Goal: Transaction & Acquisition: Book appointment/travel/reservation

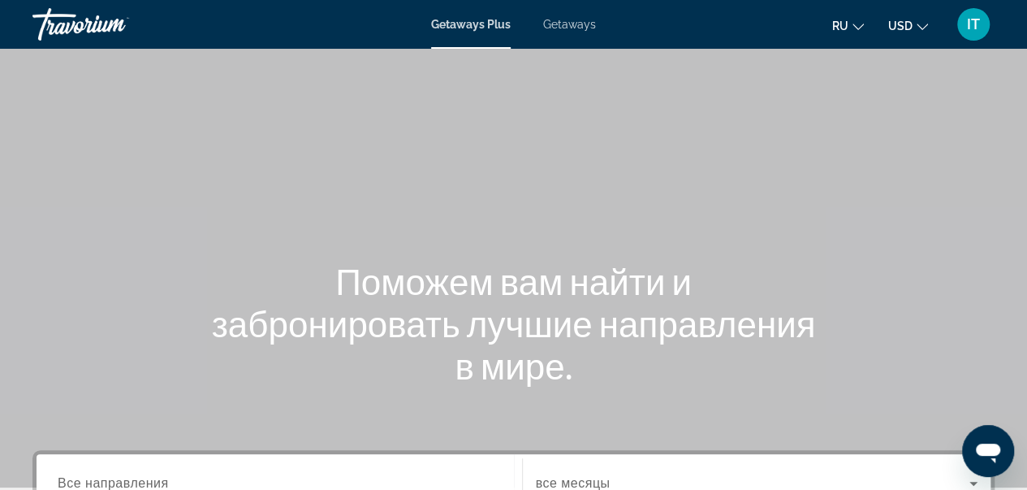
click at [913, 27] on button "USD USD ($) MXN (Mex$) CAD (Can$) GBP (£) EUR (€) AUD (A$) NZD (NZ$) CNY (CN¥)" at bounding box center [909, 26] width 40 height 24
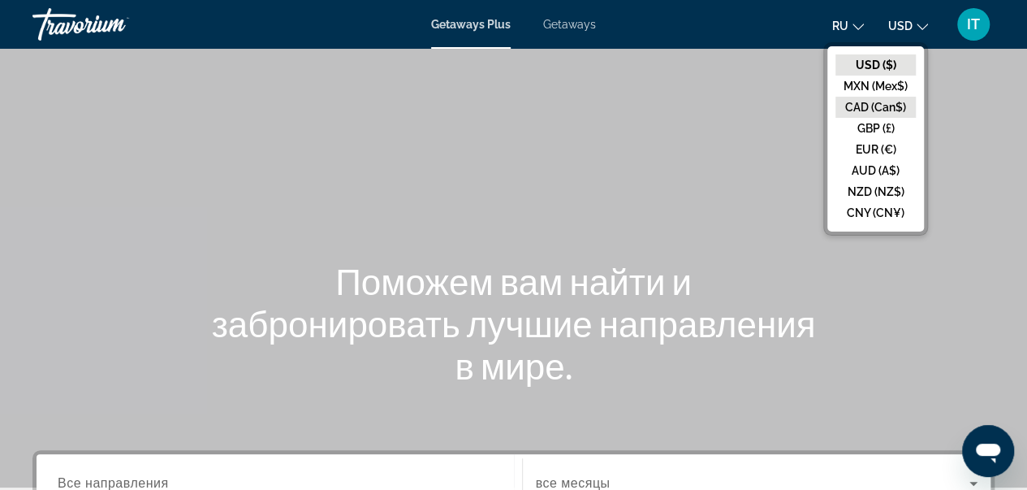
click at [885, 102] on button "CAD (Can$)" at bounding box center [876, 107] width 80 height 21
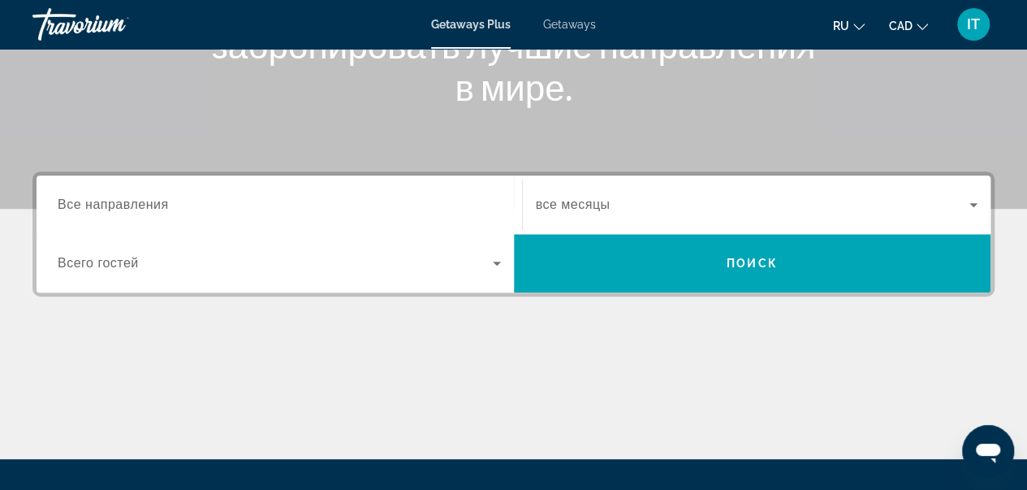
scroll to position [279, 0]
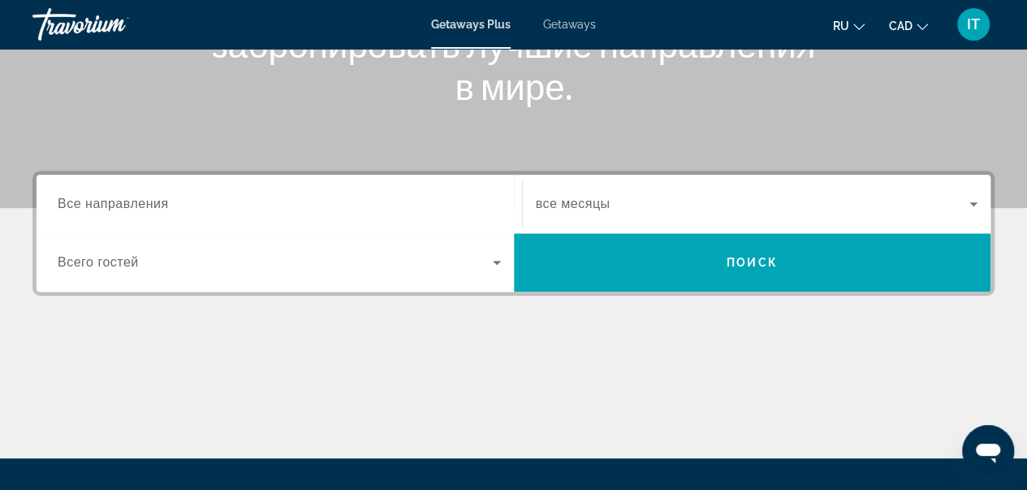
drag, startPoint x: 301, startPoint y: 184, endPoint x: 259, endPoint y: 205, distance: 46.1
click at [259, 205] on div "Search widget" at bounding box center [279, 204] width 443 height 46
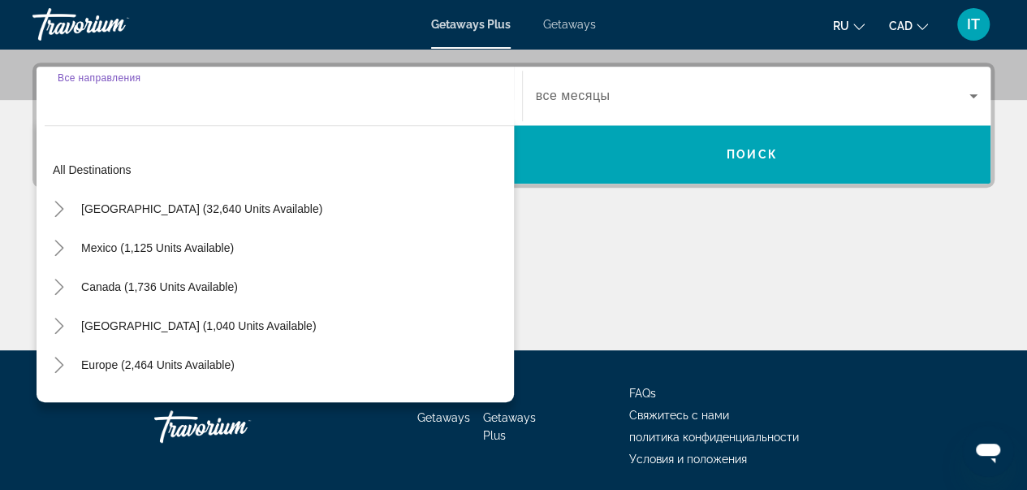
click at [259, 125] on div "Destination Все направления All destinations United States (32,640 units availa…" at bounding box center [279, 96] width 469 height 58
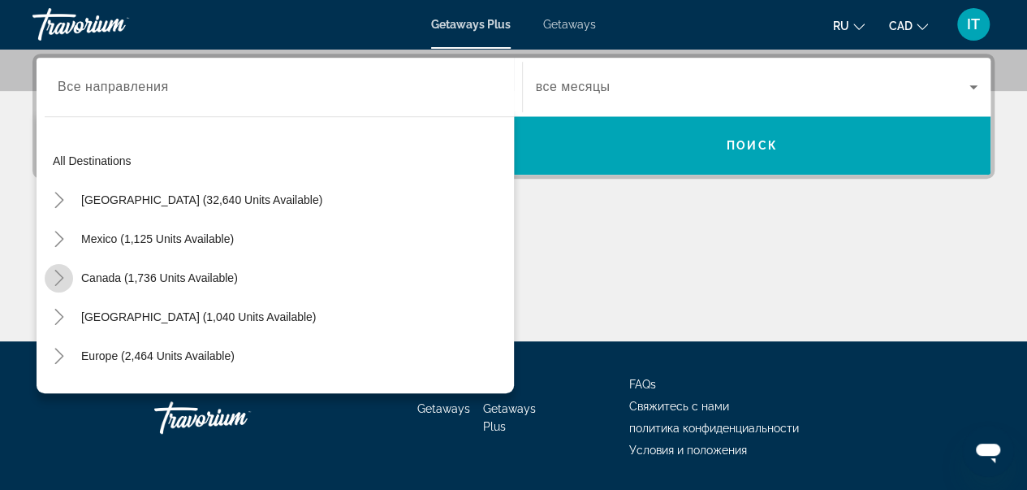
click at [57, 275] on icon "Toggle Canada (1,736 units available)" at bounding box center [59, 278] width 16 height 16
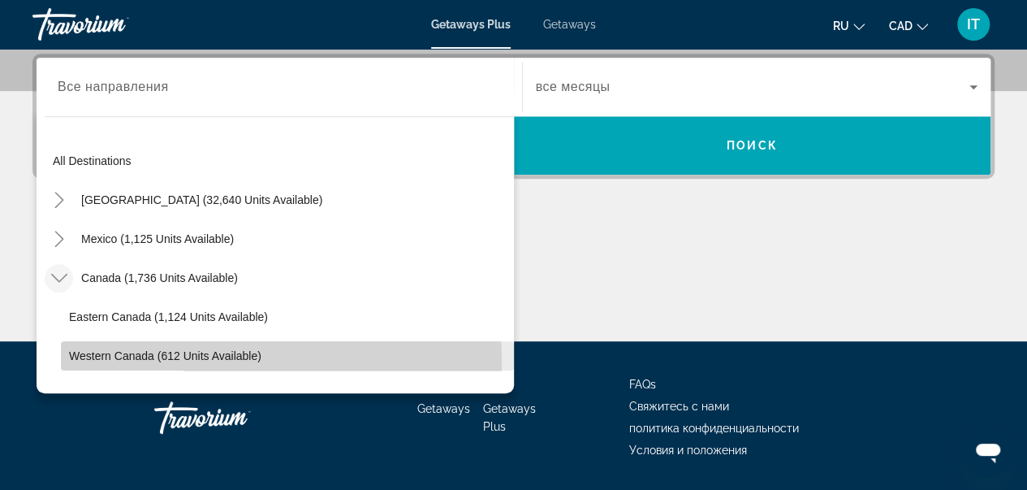
click at [136, 361] on span "Search widget" at bounding box center [287, 355] width 453 height 39
type input "**********"
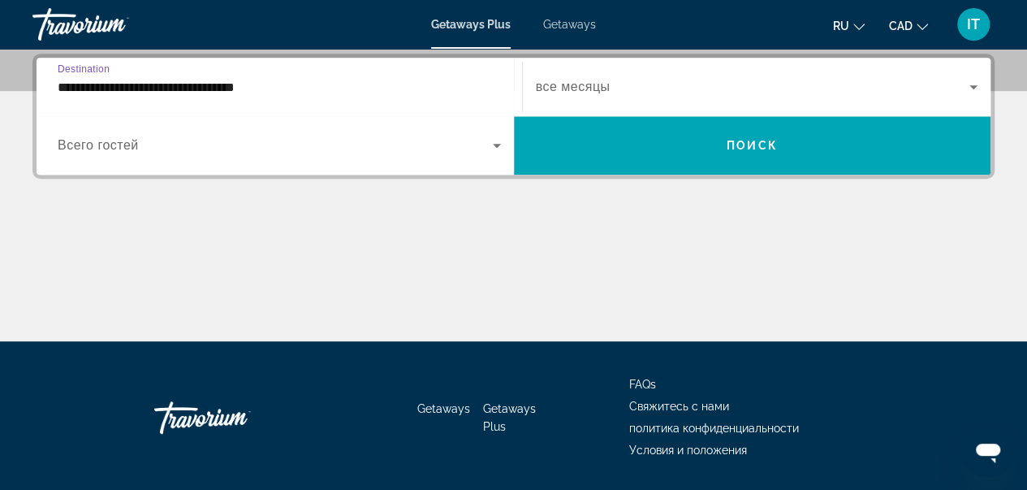
click at [638, 100] on div "Search widget" at bounding box center [757, 86] width 443 height 45
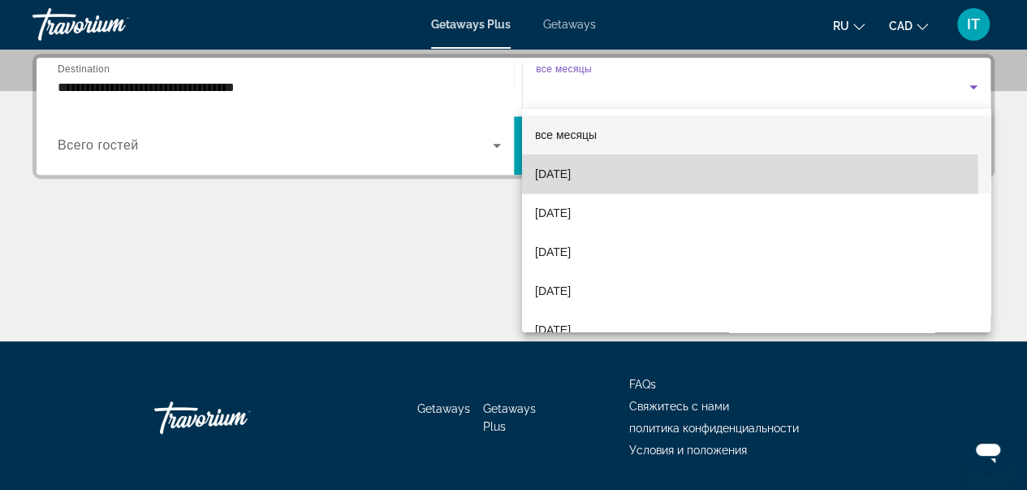
click at [571, 177] on span "September 2025" at bounding box center [553, 173] width 36 height 19
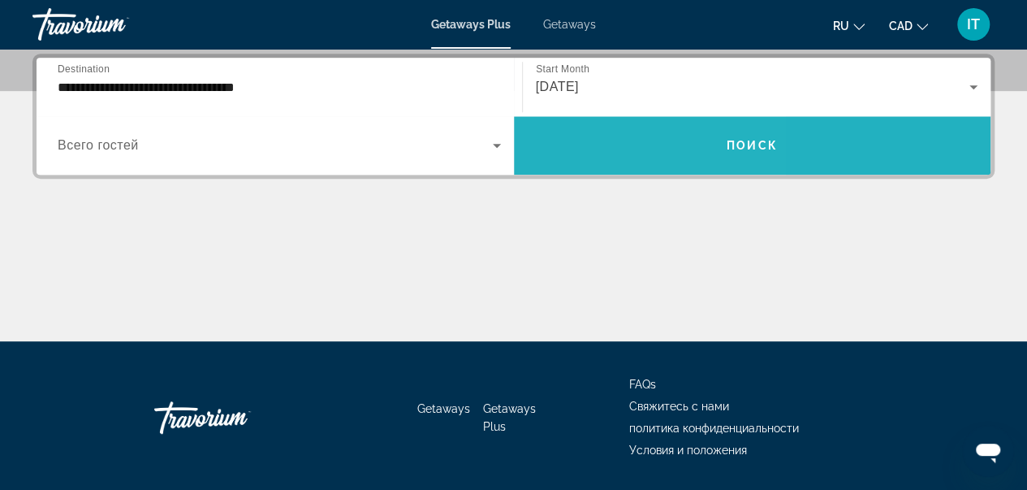
click at [684, 123] on span "Search widget" at bounding box center [753, 145] width 478 height 58
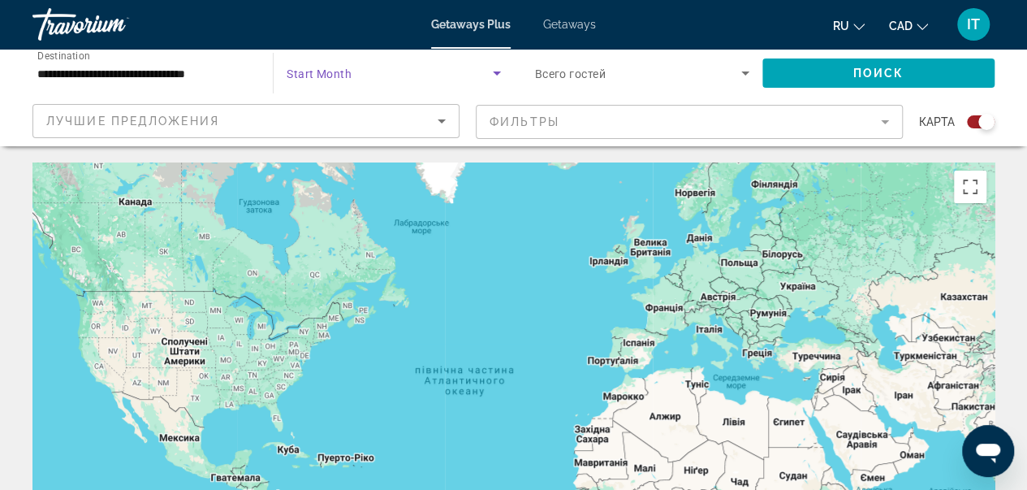
click at [375, 82] on span "Search widget" at bounding box center [389, 72] width 205 height 19
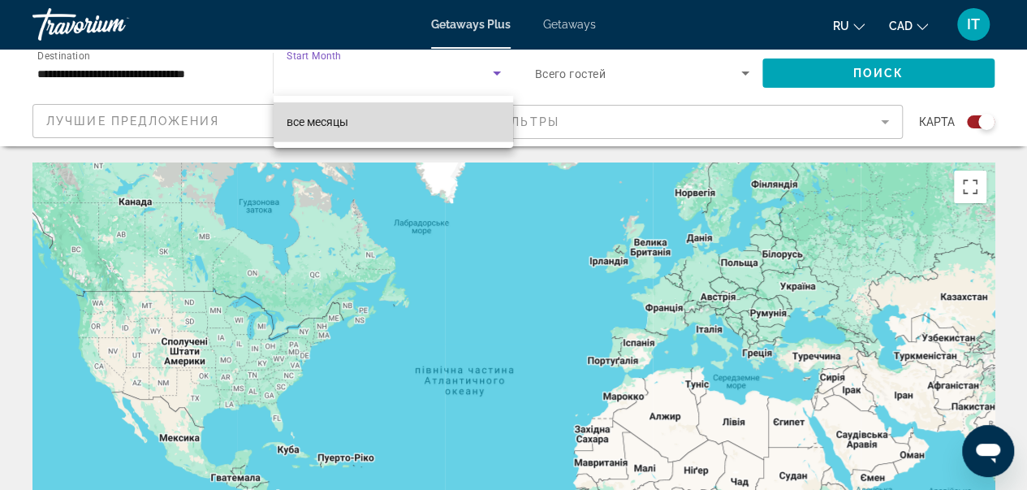
click at [337, 127] on span "все месяцы" at bounding box center [318, 121] width 62 height 13
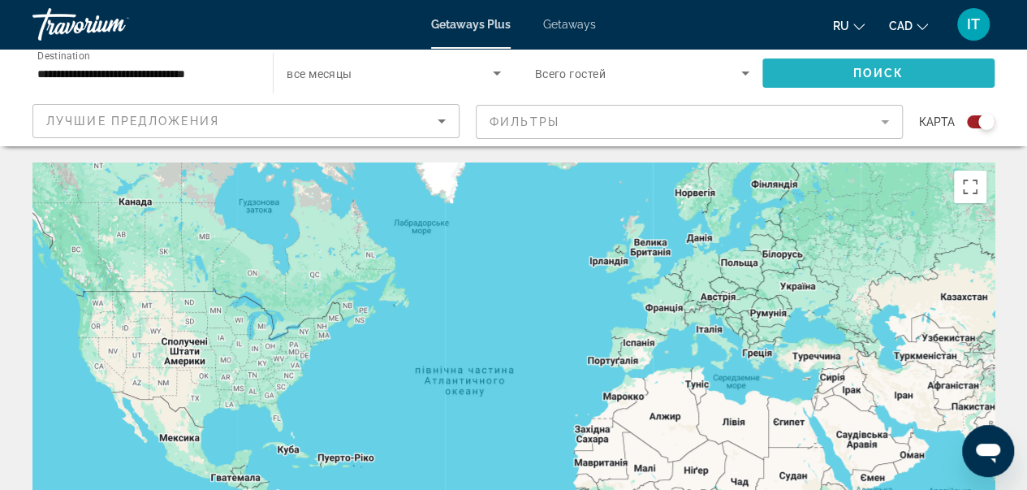
click at [819, 67] on span "Search widget" at bounding box center [879, 73] width 232 height 39
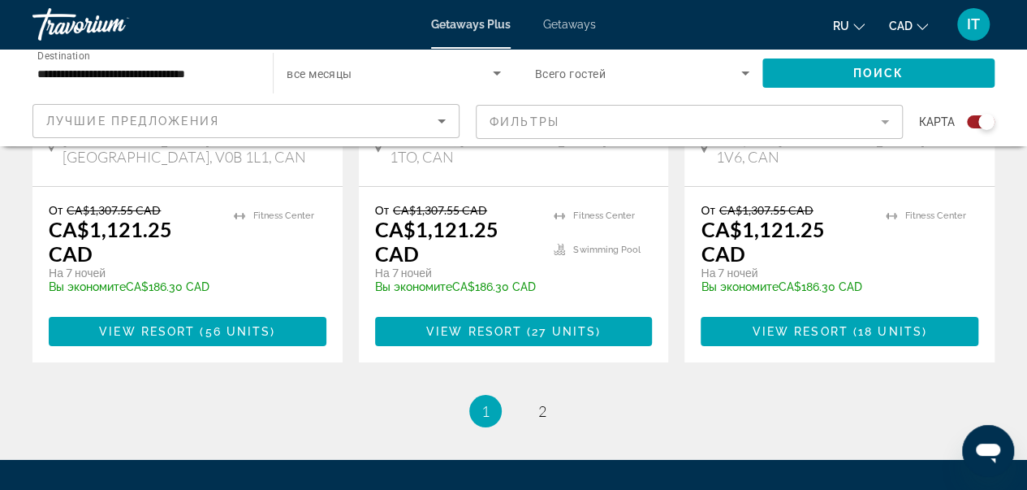
scroll to position [2664, 0]
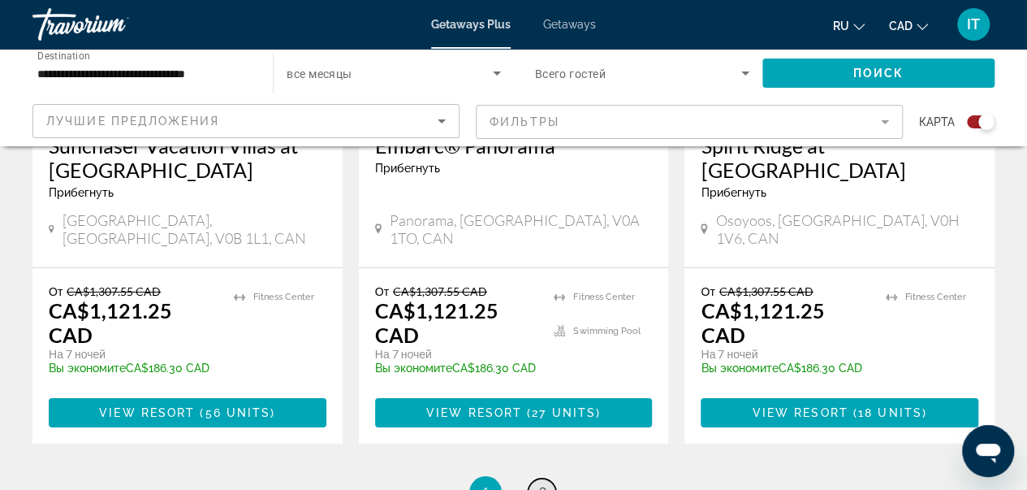
click at [540, 478] on link "page 2" at bounding box center [542, 492] width 28 height 28
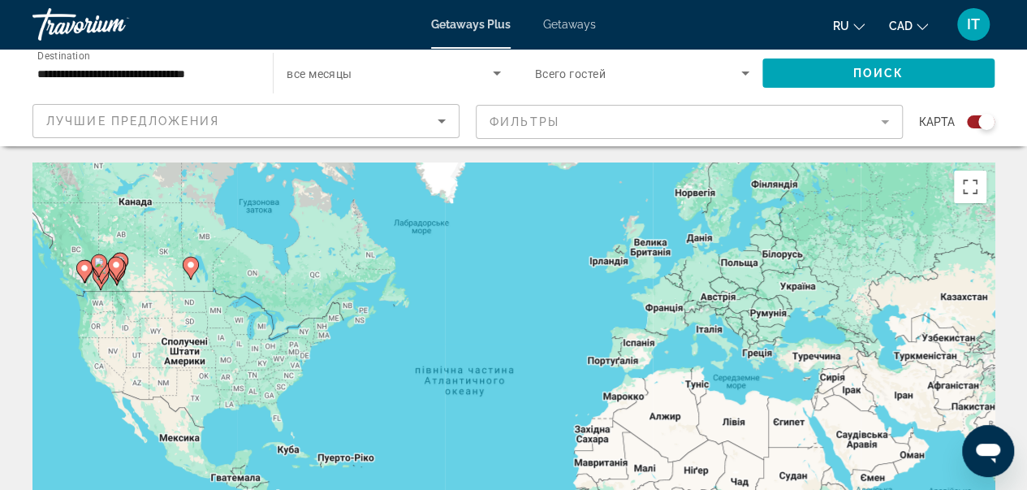
click at [169, 69] on input "**********" at bounding box center [144, 73] width 214 height 19
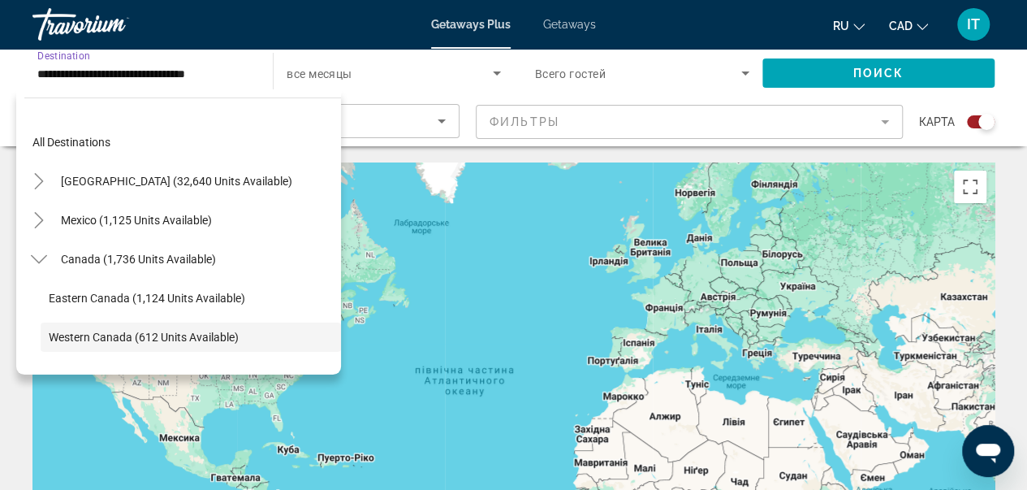
scroll to position [97, 0]
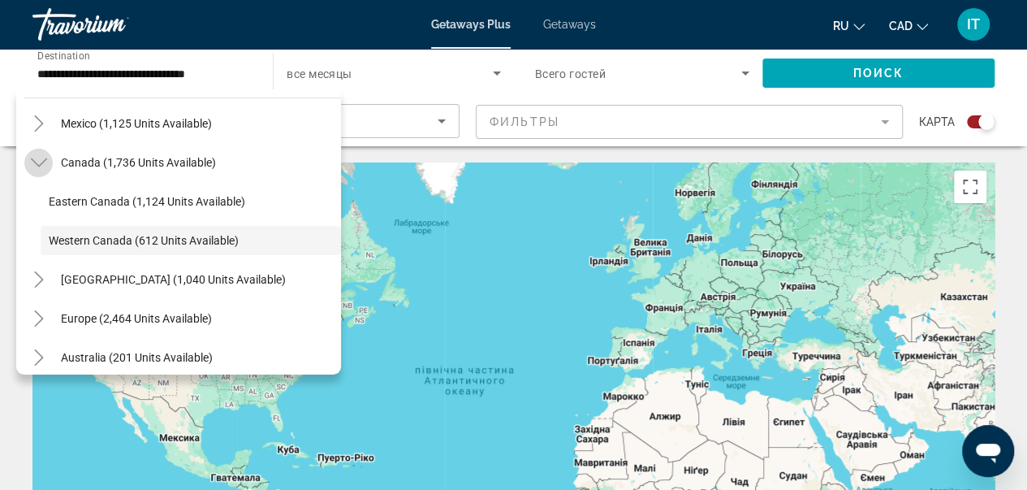
click at [41, 157] on icon "Toggle Canada (1,736 units available)" at bounding box center [39, 162] width 16 height 16
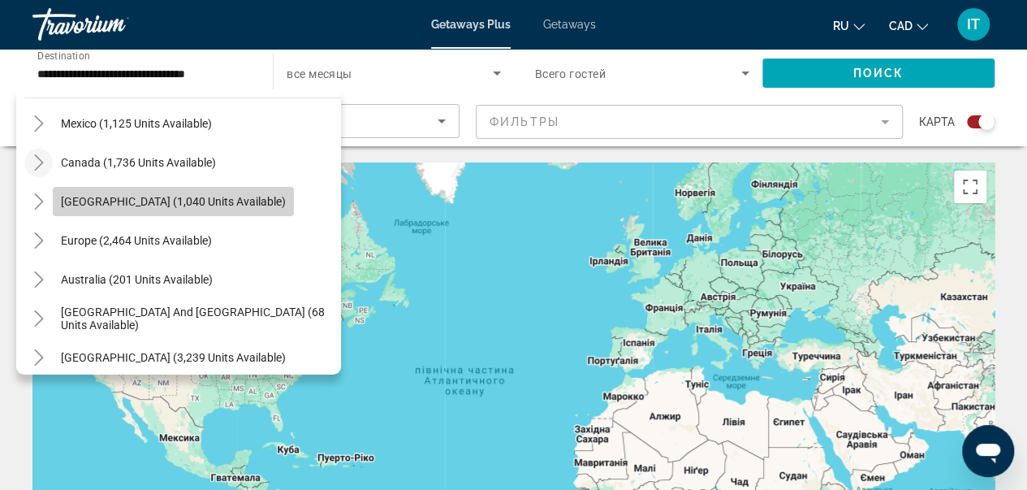
click at [109, 207] on span "Caribbean & Atlantic Islands (1,040 units available)" at bounding box center [173, 201] width 225 height 13
type input "**********"
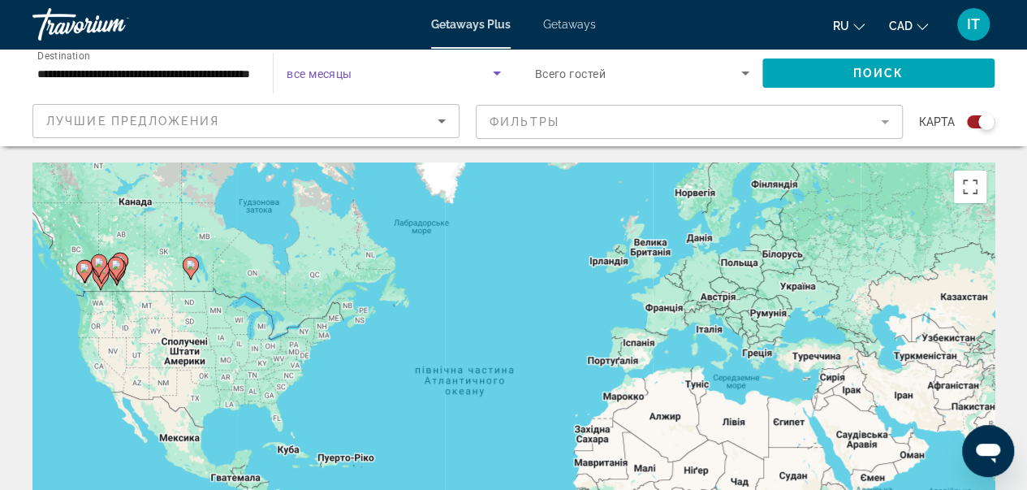
click at [373, 76] on span "Search widget" at bounding box center [389, 72] width 205 height 19
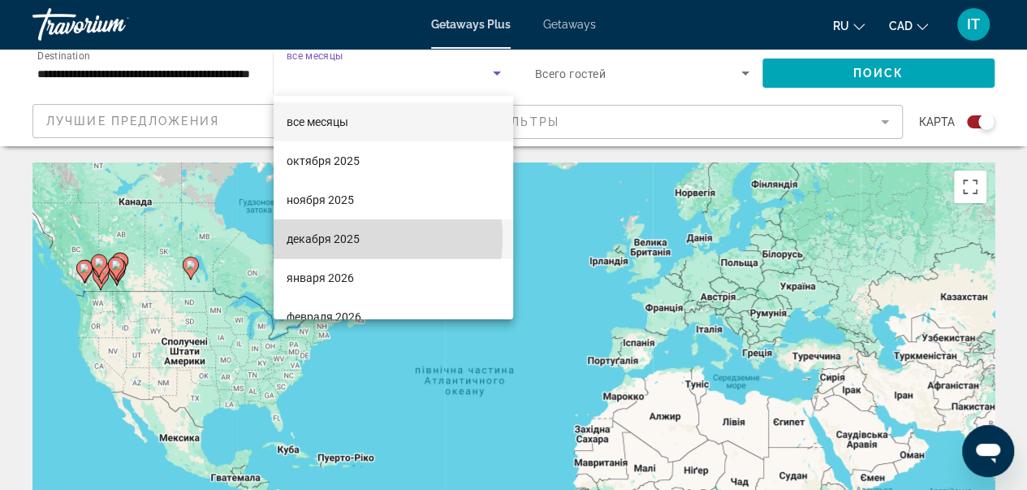
click at [341, 238] on span "декабря 2025" at bounding box center [323, 238] width 73 height 19
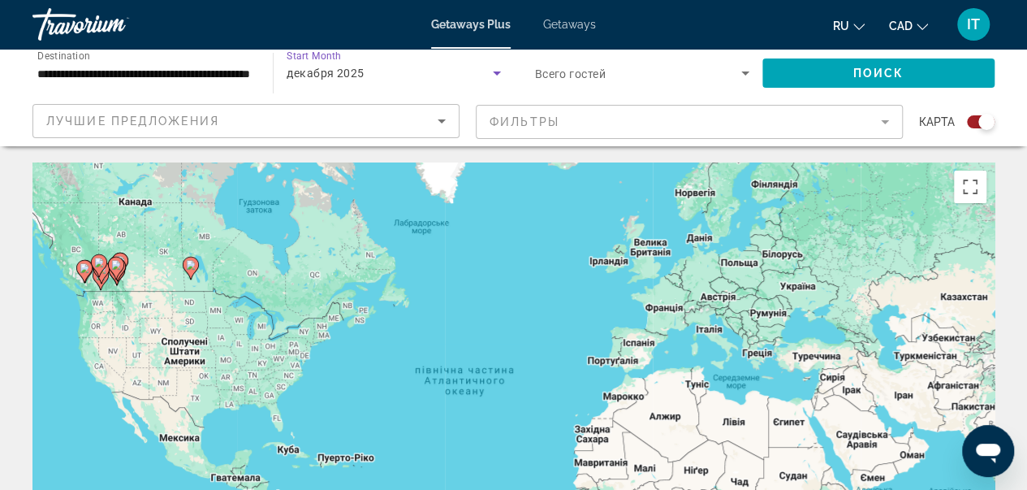
click at [861, 118] on mat-form-field "Фильтры" at bounding box center [689, 122] width 427 height 34
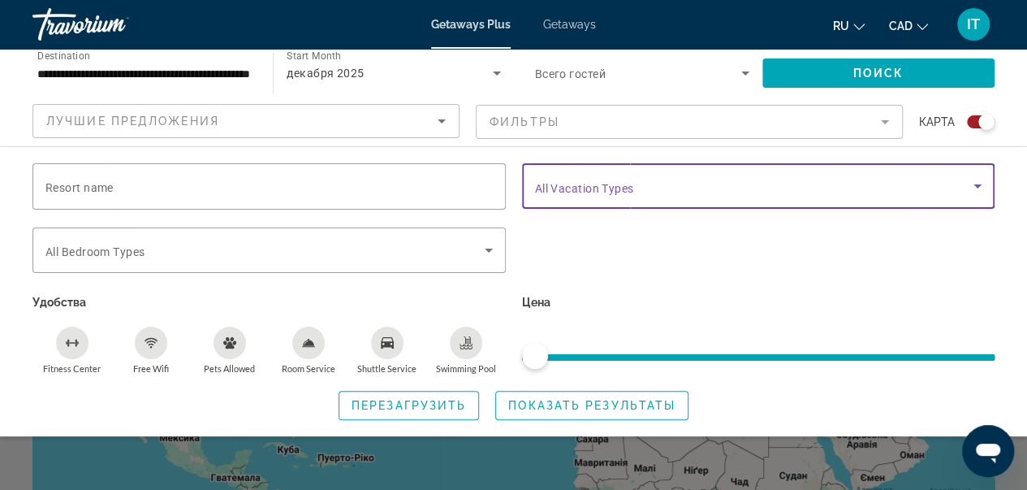
click at [975, 191] on icon "Search widget" at bounding box center [977, 185] width 19 height 19
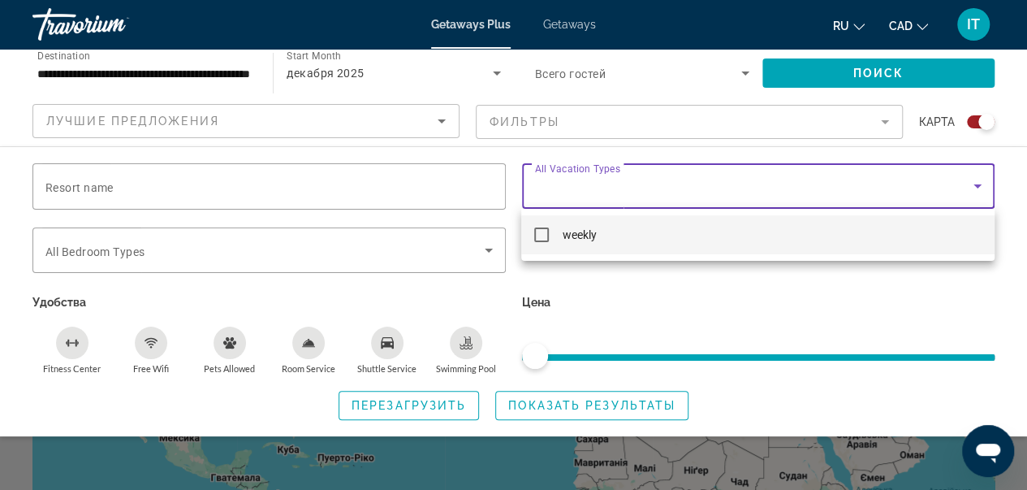
click at [975, 191] on div at bounding box center [513, 245] width 1027 height 490
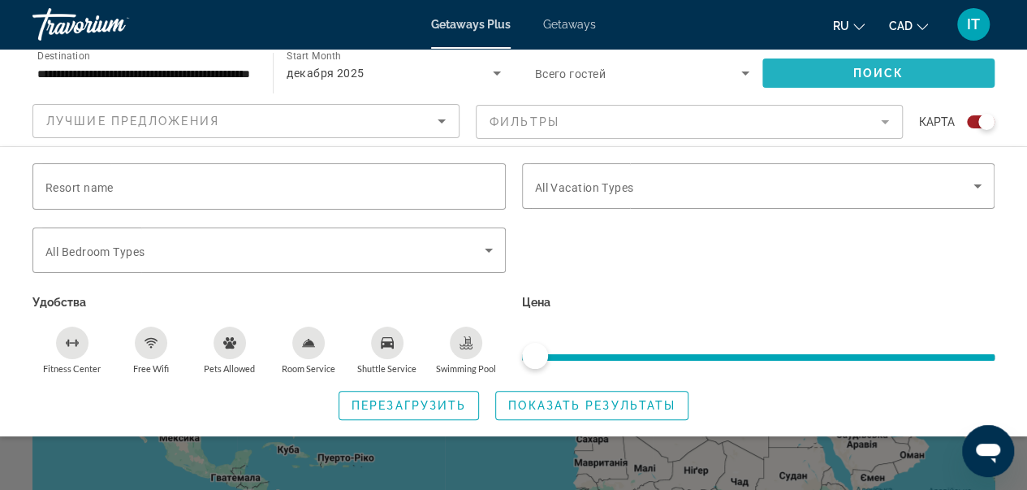
click at [933, 80] on span "Search widget" at bounding box center [879, 73] width 232 height 39
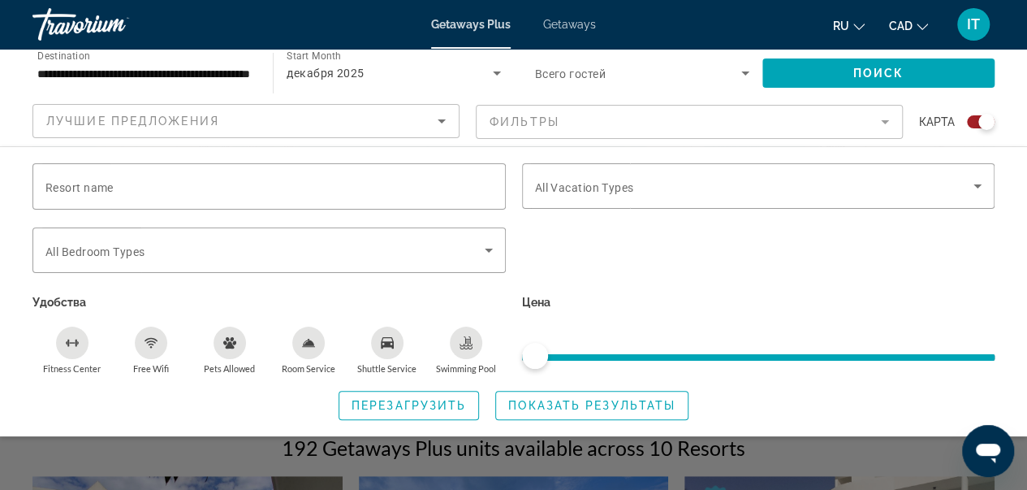
scroll to position [238, 0]
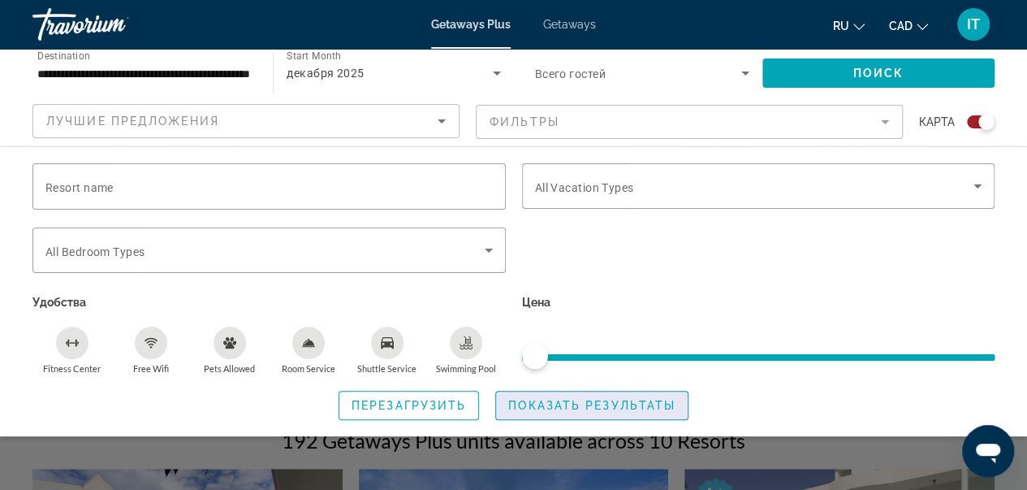
click at [614, 399] on span "Показать результаты" at bounding box center [591, 405] width 167 height 13
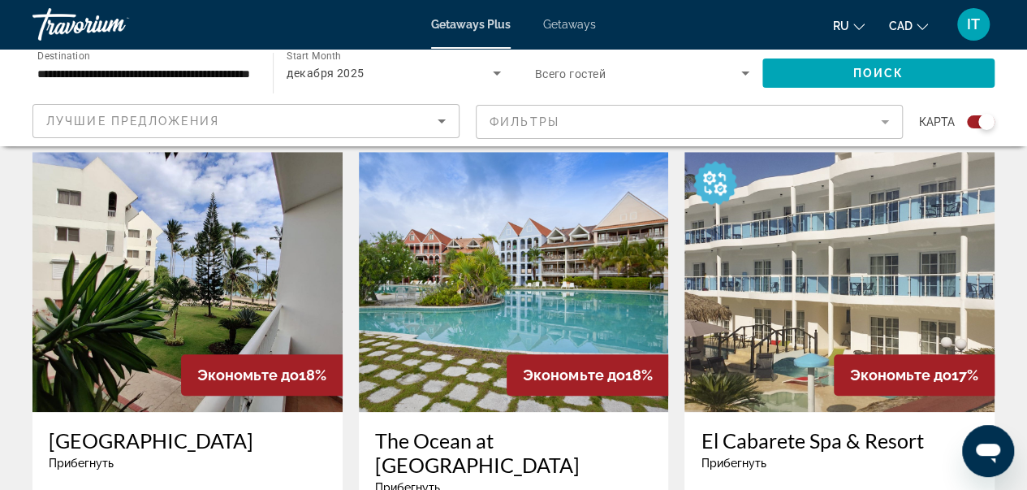
scroll to position [181, 0]
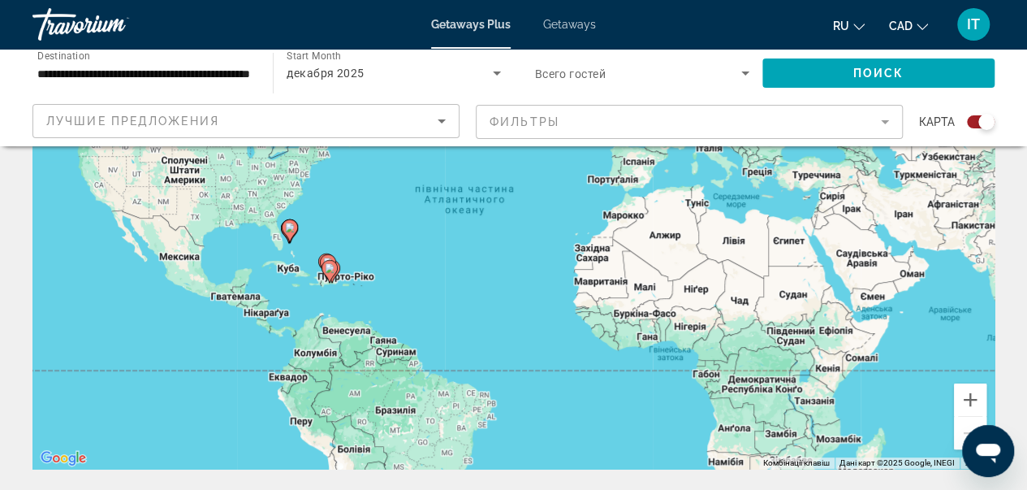
click at [583, 26] on span "Getaways" at bounding box center [569, 24] width 53 height 13
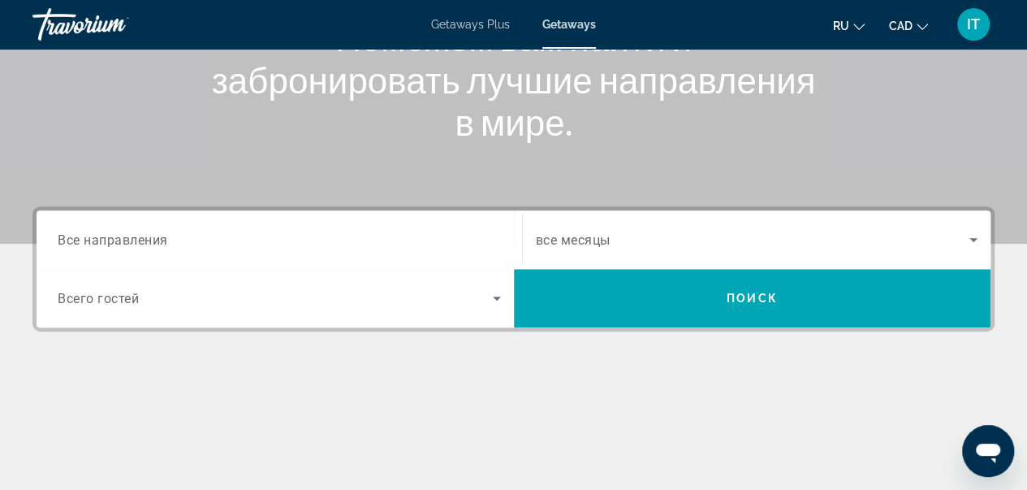
scroll to position [231, 0]
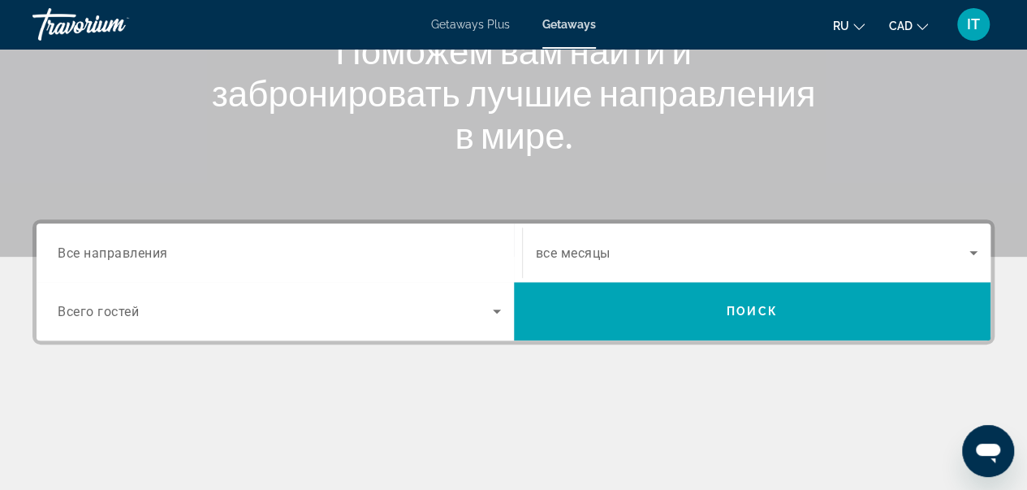
click at [115, 251] on span "Все направления" at bounding box center [113, 251] width 110 height 15
click at [115, 251] on input "Destination Все направления" at bounding box center [279, 253] width 443 height 19
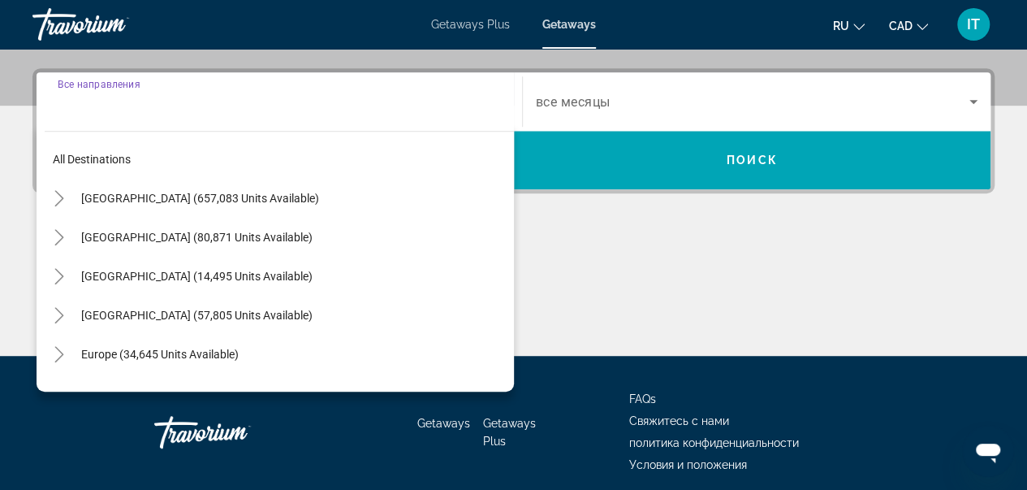
scroll to position [396, 0]
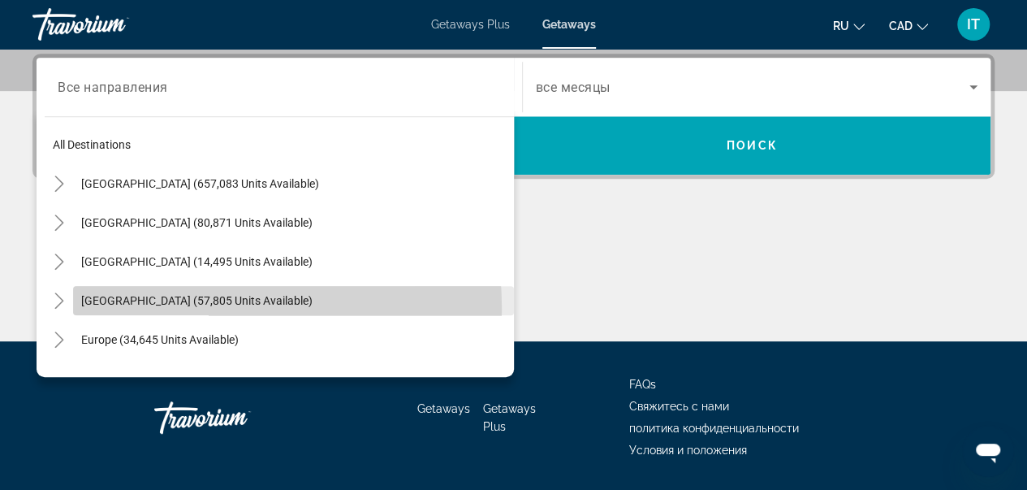
click at [149, 308] on span "Search widget" at bounding box center [293, 300] width 441 height 39
type input "**********"
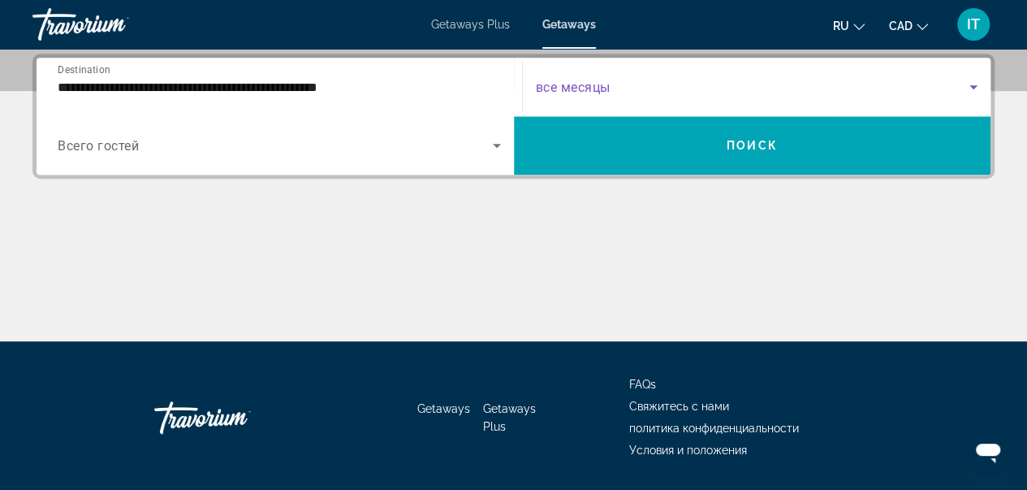
click at [642, 80] on span "Search widget" at bounding box center [753, 86] width 435 height 19
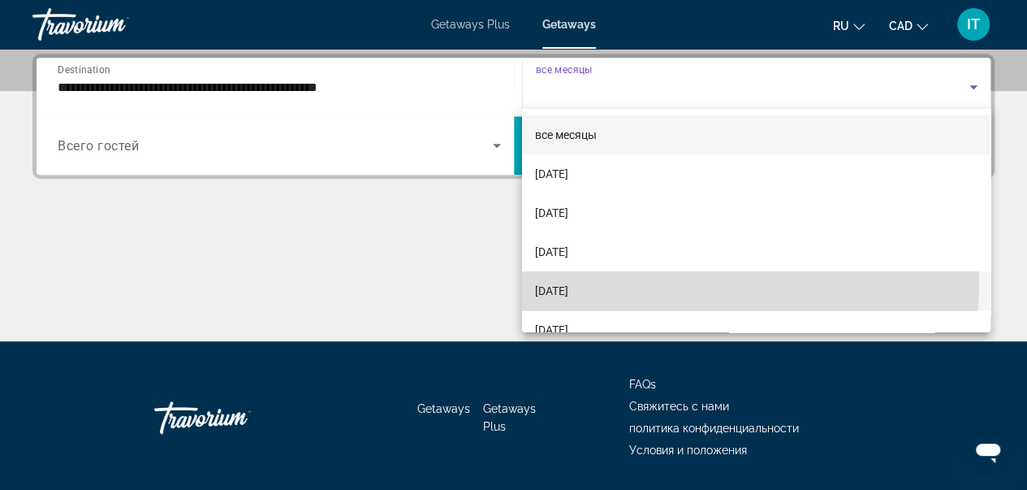
click at [569, 282] on span "December 2025" at bounding box center [551, 290] width 33 height 19
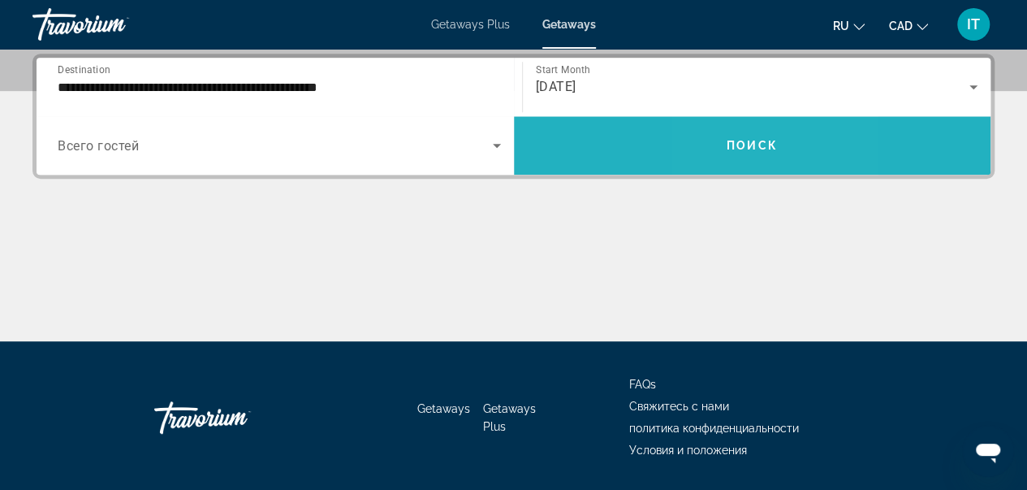
click at [731, 118] on span "Search widget" at bounding box center [753, 145] width 478 height 58
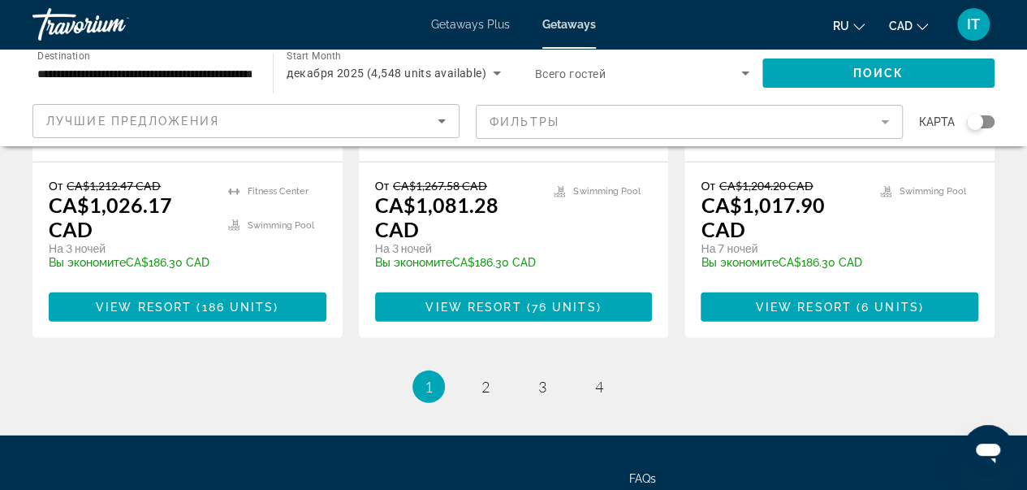
scroll to position [2291, 0]
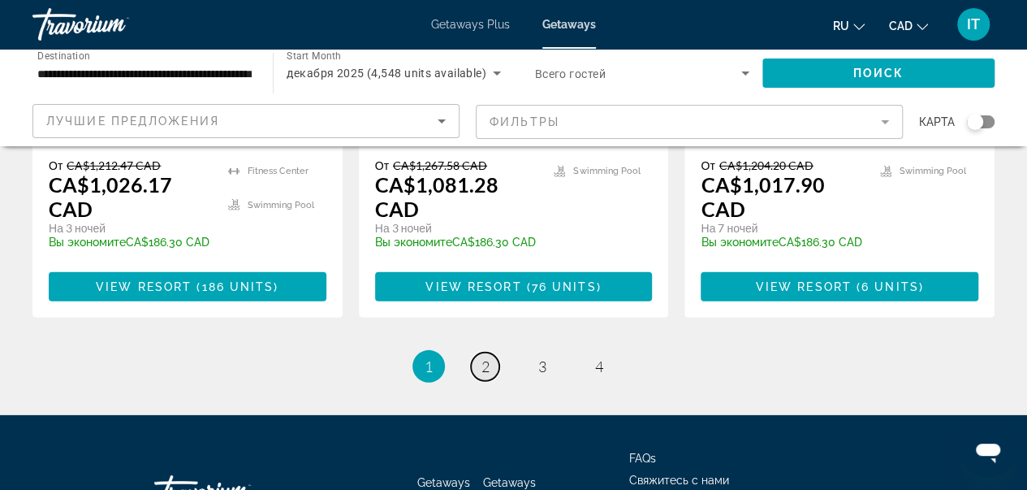
click at [491, 353] on link "page 2" at bounding box center [485, 367] width 28 height 28
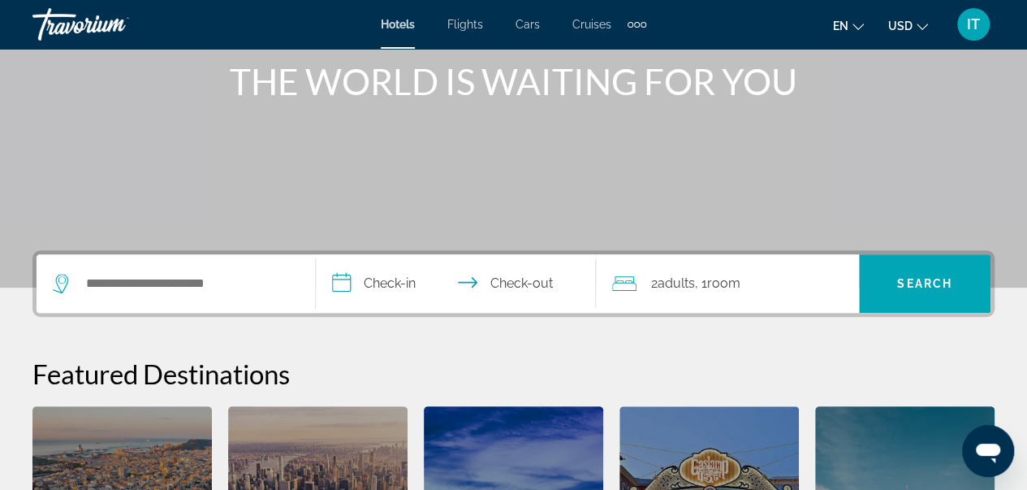
scroll to position [255, 0]
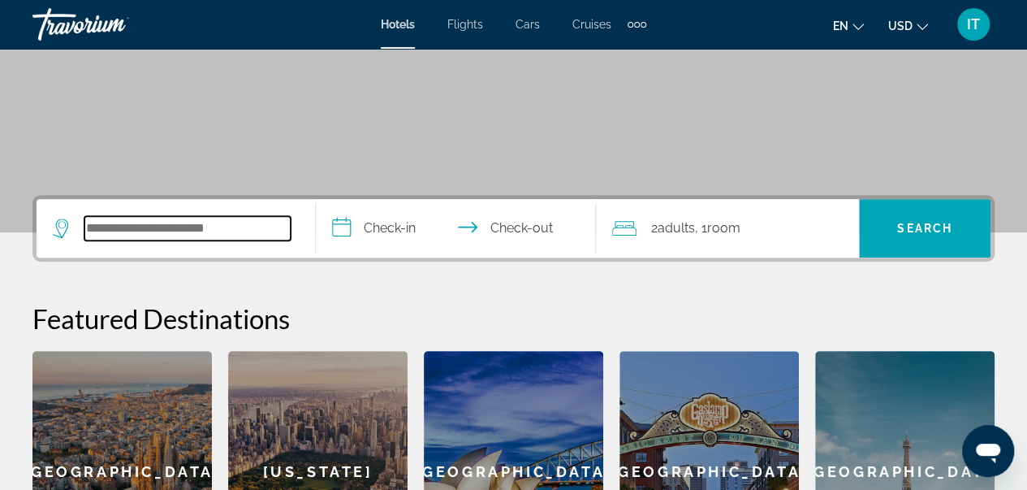
click at [198, 228] on input "Search widget" at bounding box center [187, 228] width 206 height 24
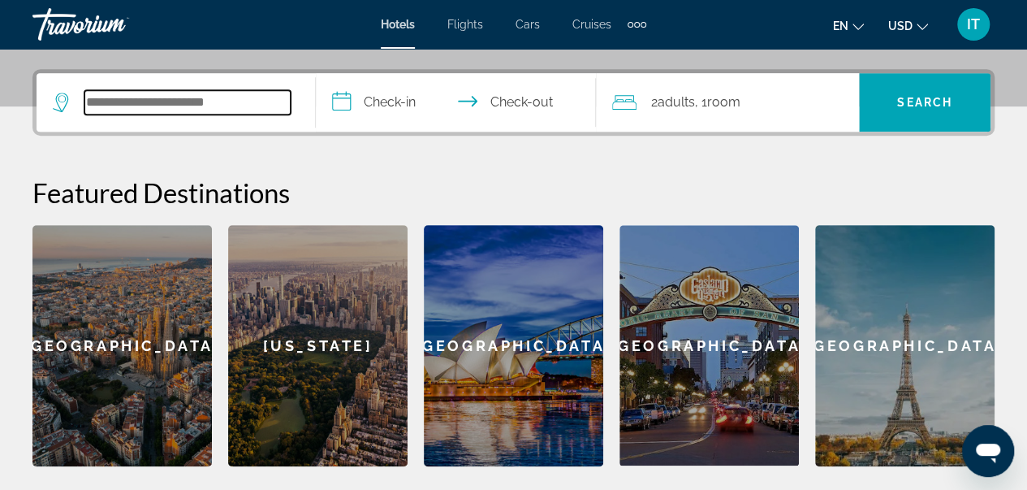
scroll to position [396, 0]
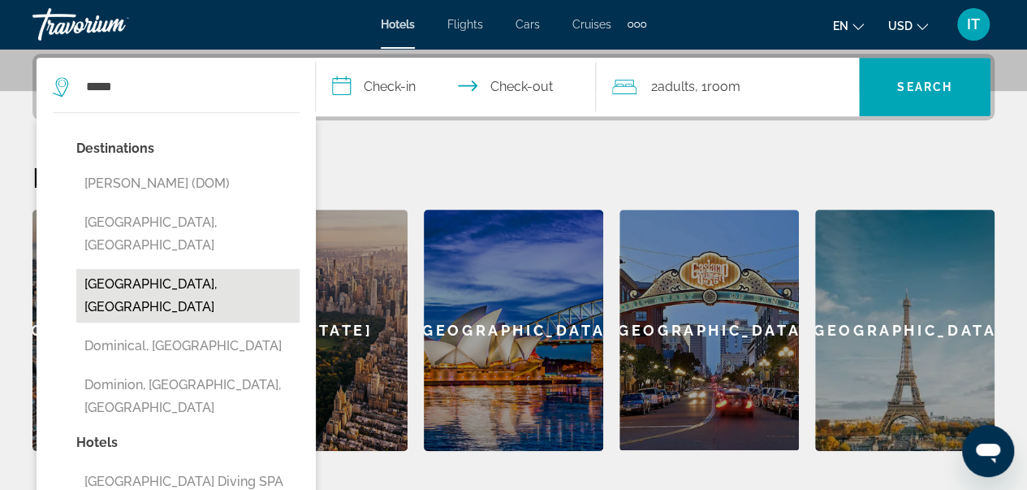
click at [183, 269] on button "[GEOGRAPHIC_DATA], [GEOGRAPHIC_DATA]" at bounding box center [187, 296] width 223 height 54
type input "**********"
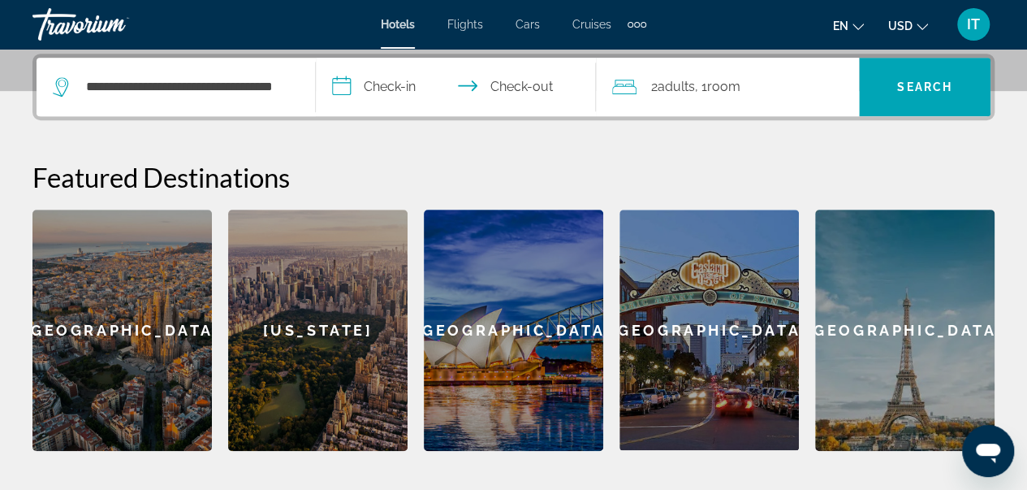
click at [716, 79] on span "Room" at bounding box center [723, 86] width 33 height 15
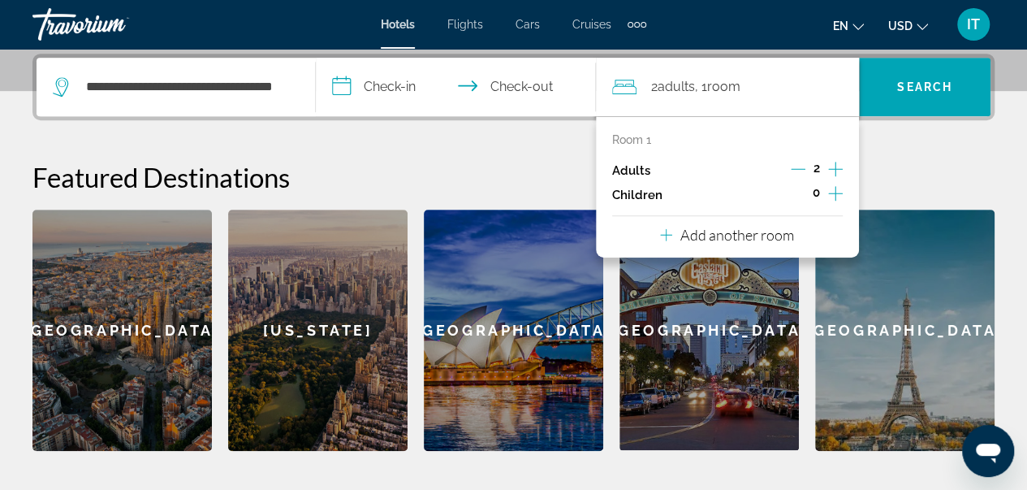
click at [840, 192] on icon "Increment children" at bounding box center [835, 193] width 15 height 19
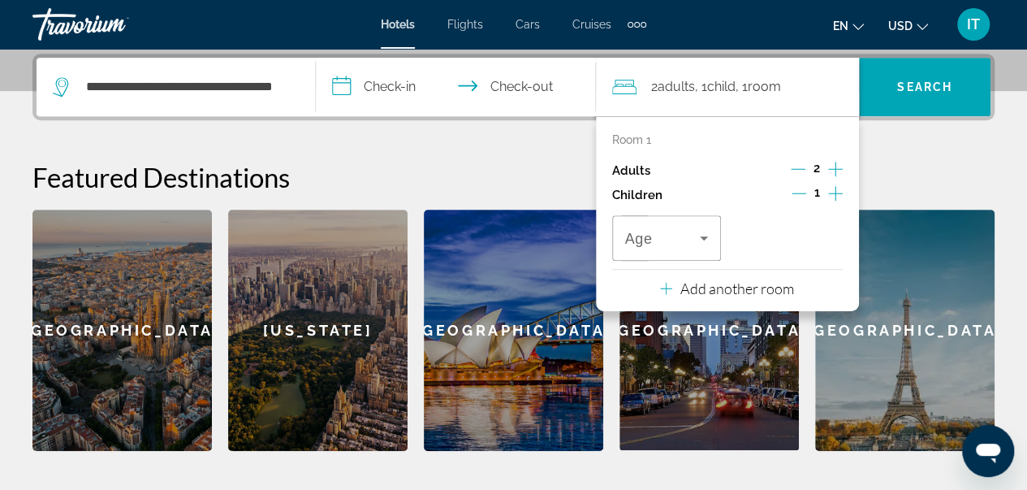
click at [840, 192] on icon "Increment children" at bounding box center [835, 193] width 15 height 19
click at [697, 243] on icon "Travelers: 2 adults, 2 children" at bounding box center [703, 237] width 19 height 19
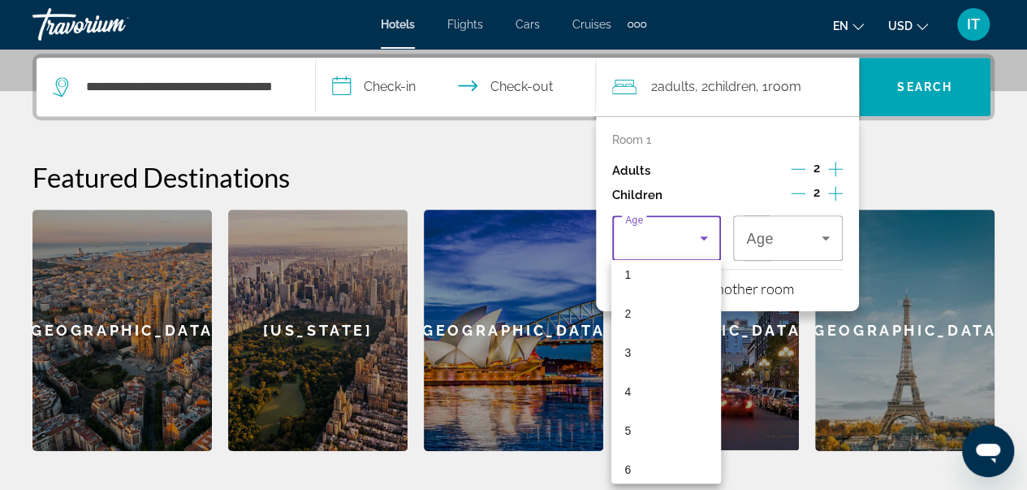
scroll to position [97, 0]
click at [642, 428] on mat-option "6" at bounding box center [667, 422] width 110 height 39
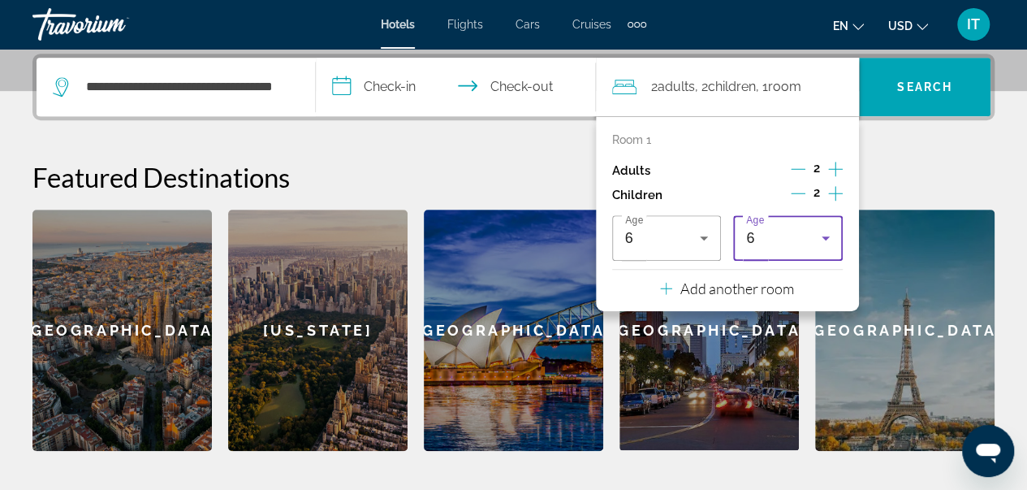
click at [780, 237] on div "6" at bounding box center [784, 237] width 76 height 19
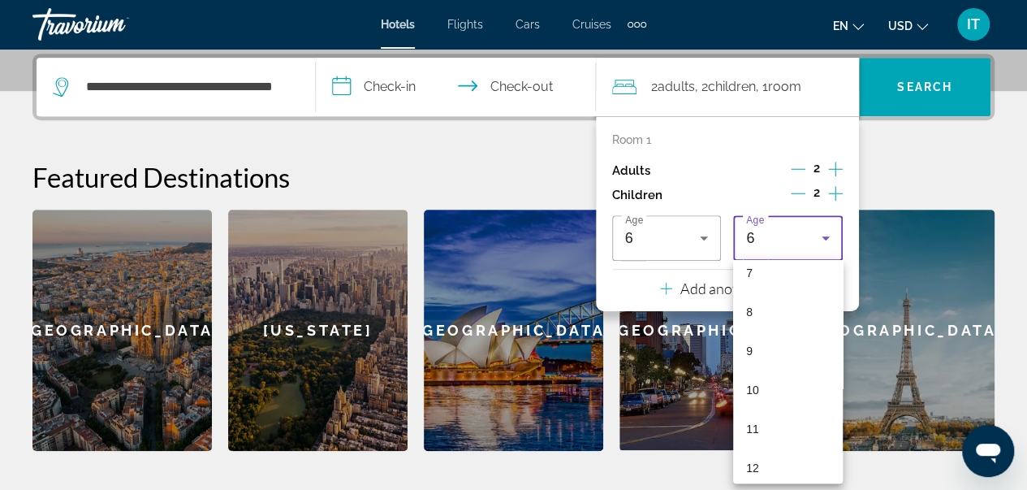
scroll to position [286, 0]
click at [759, 344] on mat-option "9" at bounding box center [788, 350] width 110 height 39
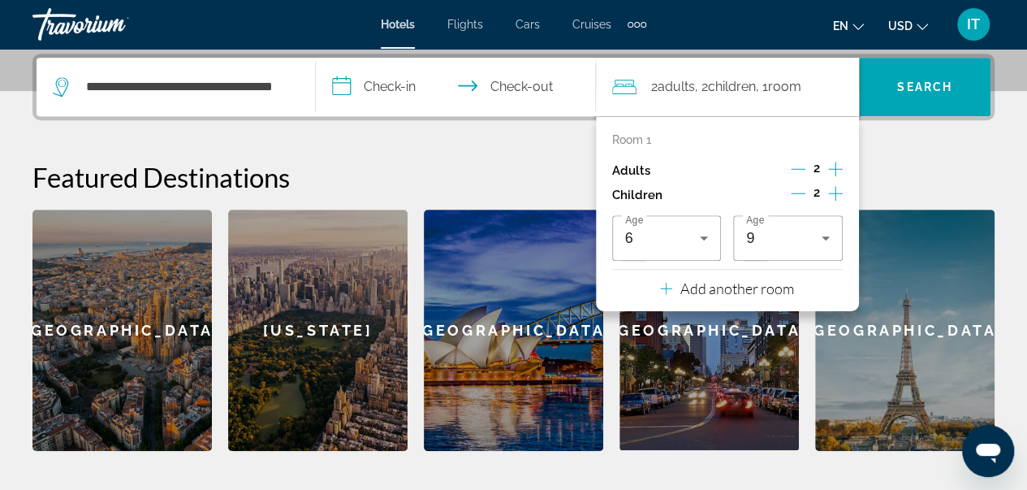
click at [535, 170] on h2 "Featured Destinations" at bounding box center [513, 177] width 962 height 32
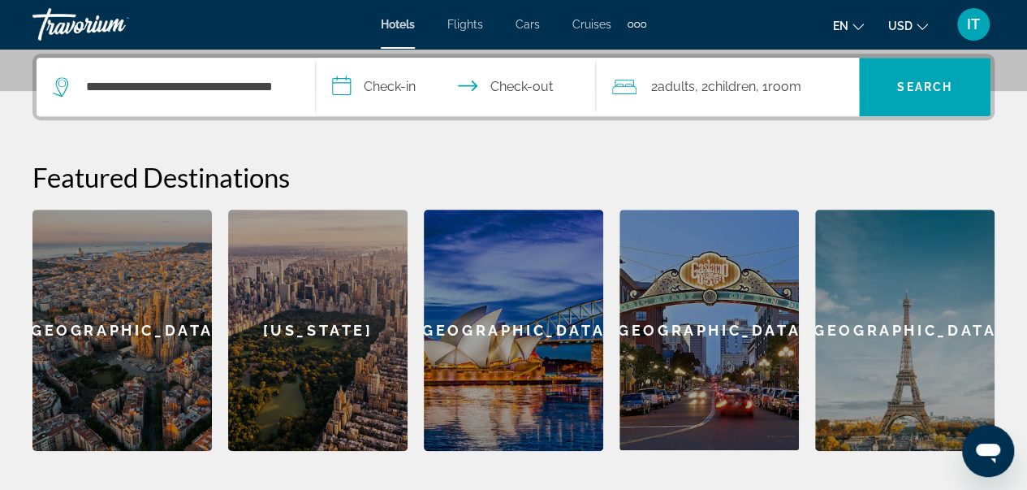
click at [400, 93] on input "**********" at bounding box center [459, 89] width 286 height 63
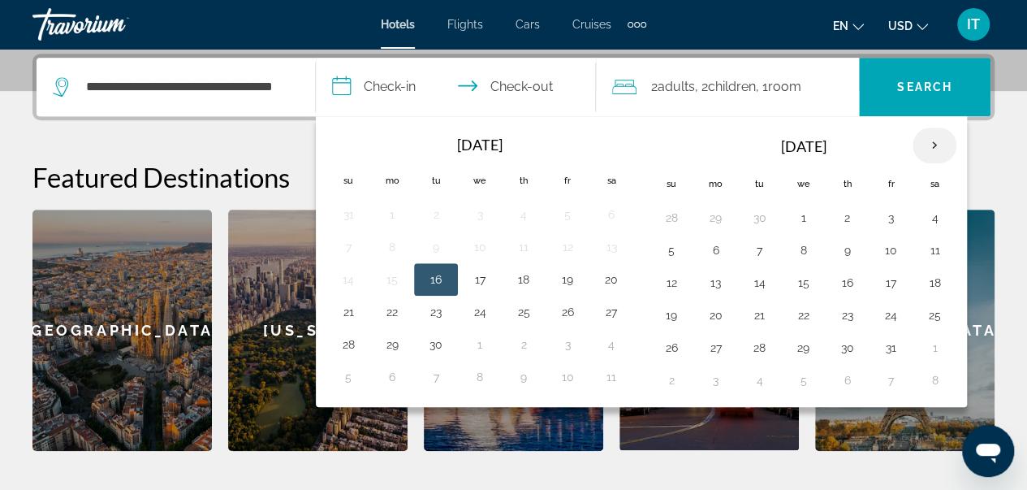
click at [937, 139] on th "Next month" at bounding box center [935, 146] width 44 height 36
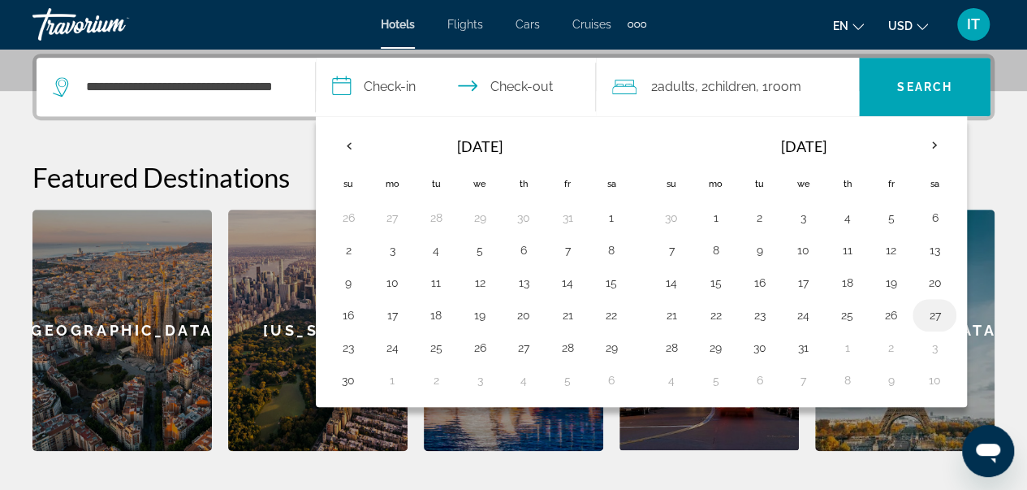
click at [923, 311] on button "27" at bounding box center [935, 315] width 26 height 23
click at [924, 142] on th "Next month" at bounding box center [935, 146] width 44 height 36
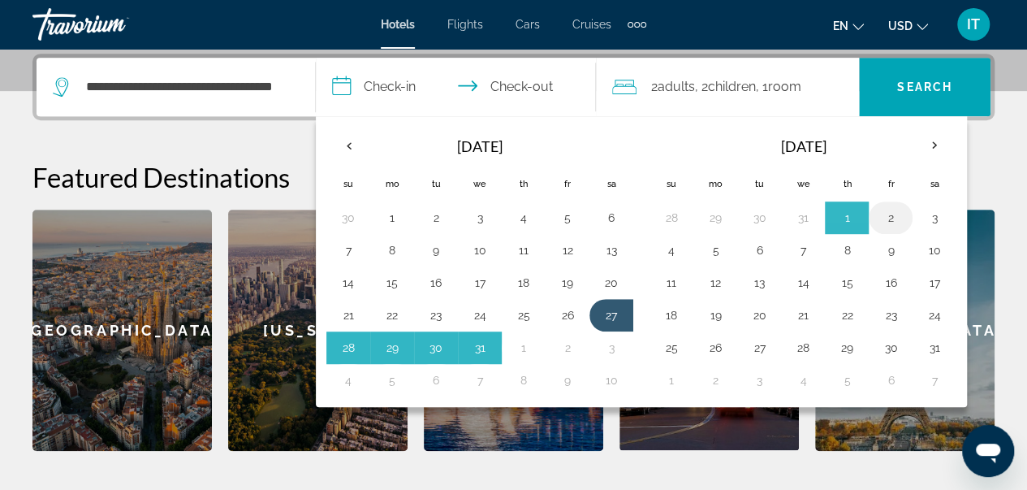
click at [886, 215] on button "2" at bounding box center [891, 217] width 26 height 23
type input "**********"
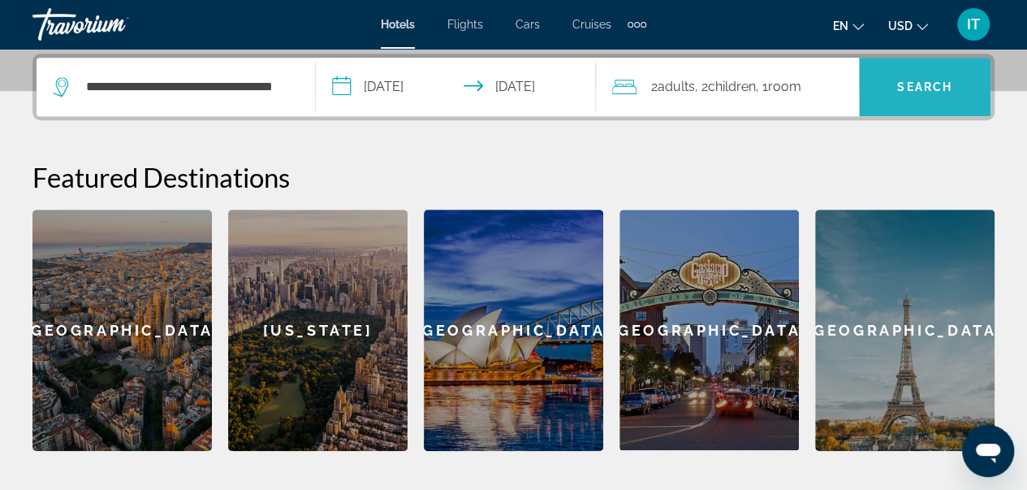
click at [911, 94] on span "Search widget" at bounding box center [925, 86] width 132 height 39
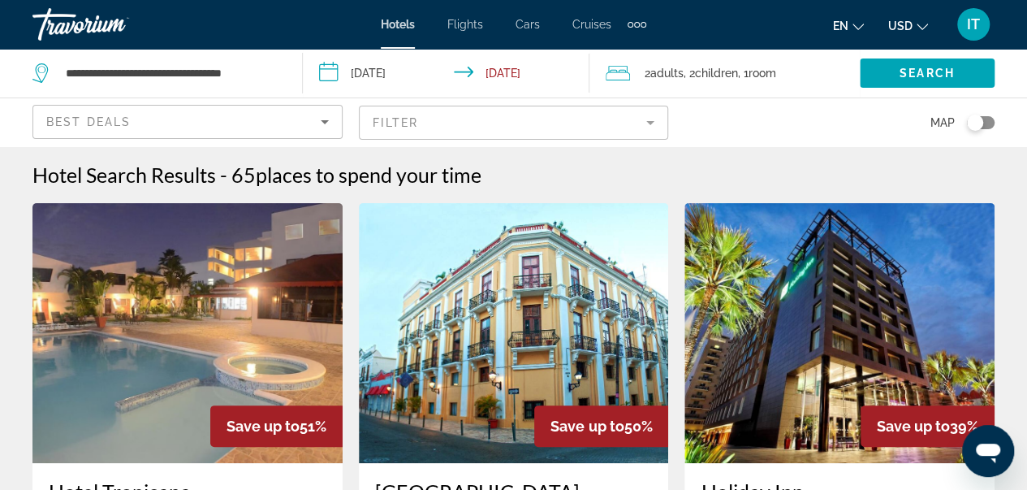
click at [586, 123] on mat-form-field "Filter" at bounding box center [514, 123] width 310 height 34
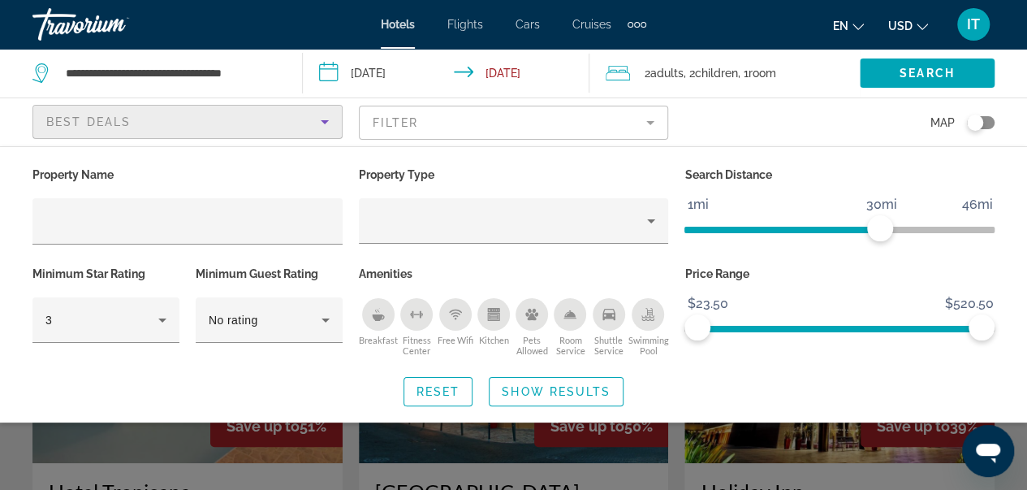
click at [306, 125] on div "Best Deals" at bounding box center [183, 121] width 275 height 19
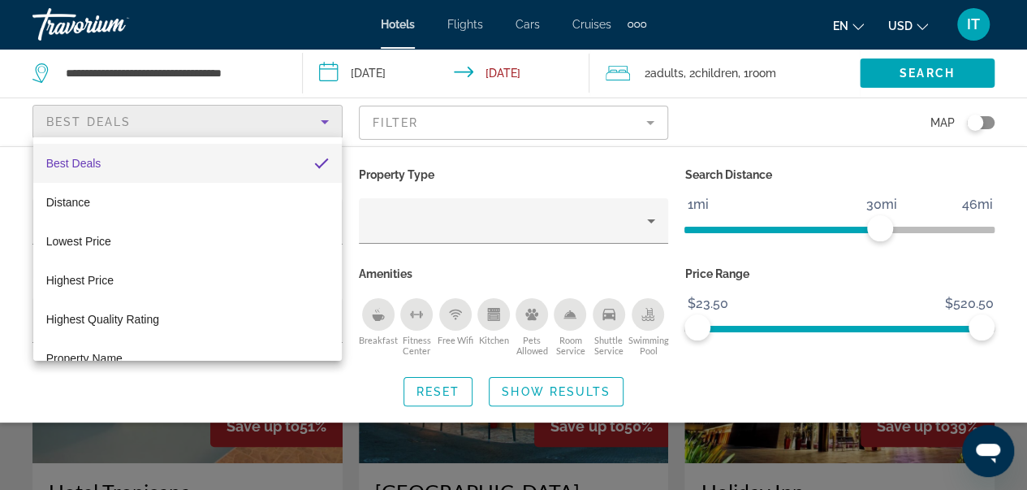
click at [438, 152] on div at bounding box center [513, 245] width 1027 height 490
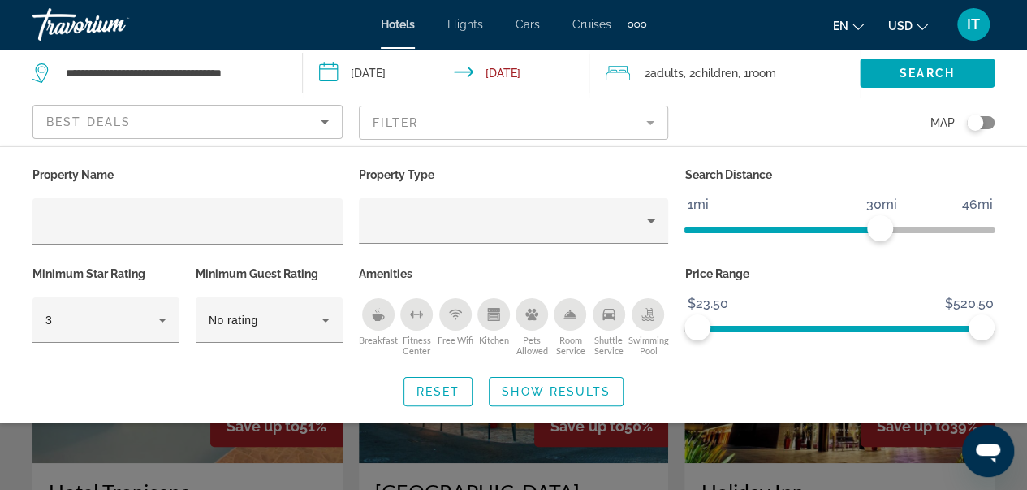
click at [622, 123] on mat-form-field "Filter" at bounding box center [514, 123] width 310 height 34
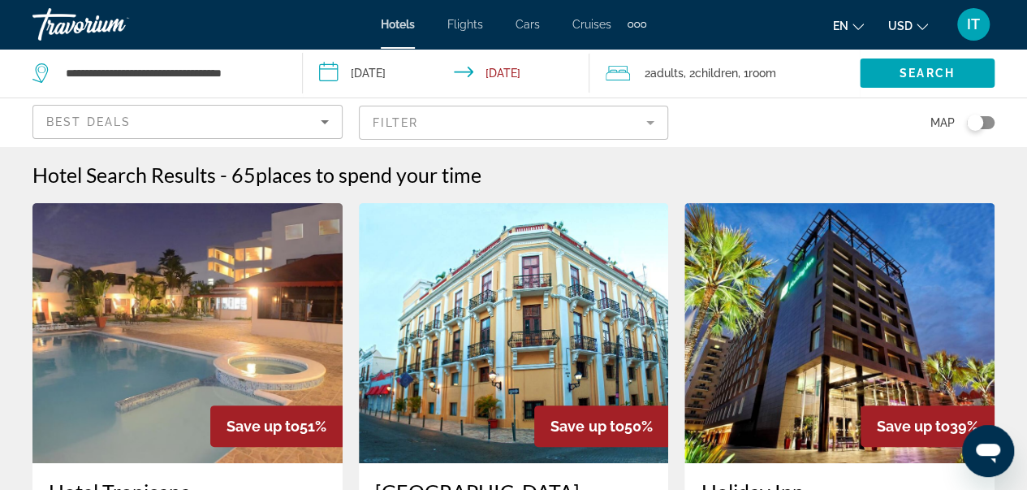
click at [622, 123] on mat-form-field "Filter" at bounding box center [514, 123] width 310 height 34
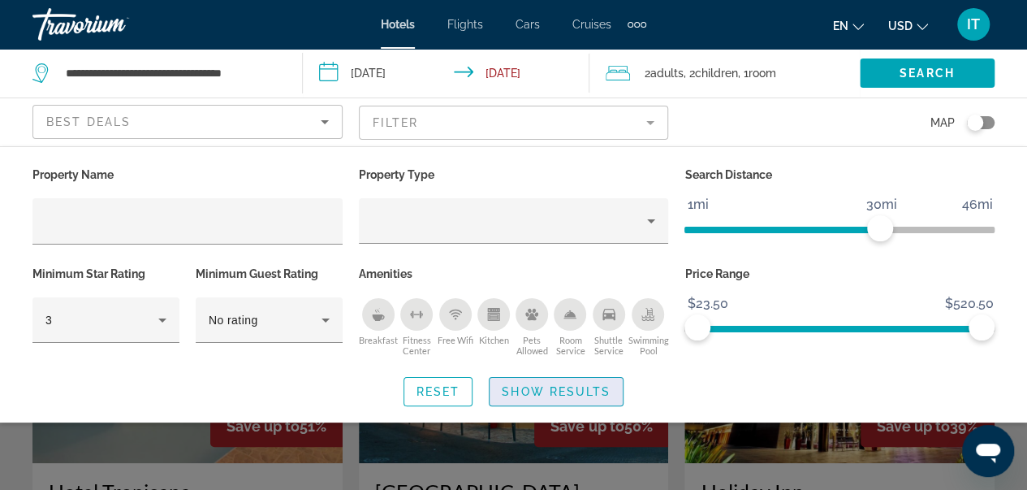
click at [562, 388] on span "Show Results" at bounding box center [556, 391] width 109 height 13
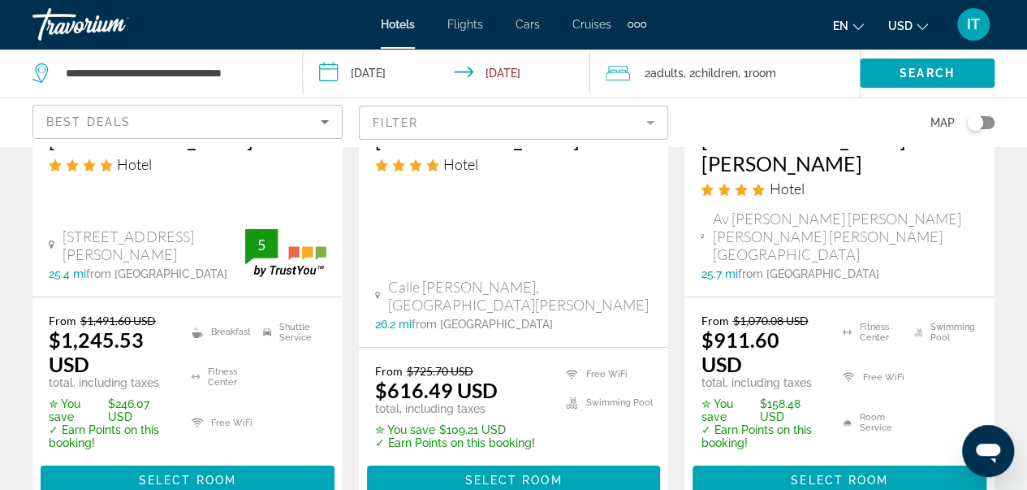
scroll to position [2693, 0]
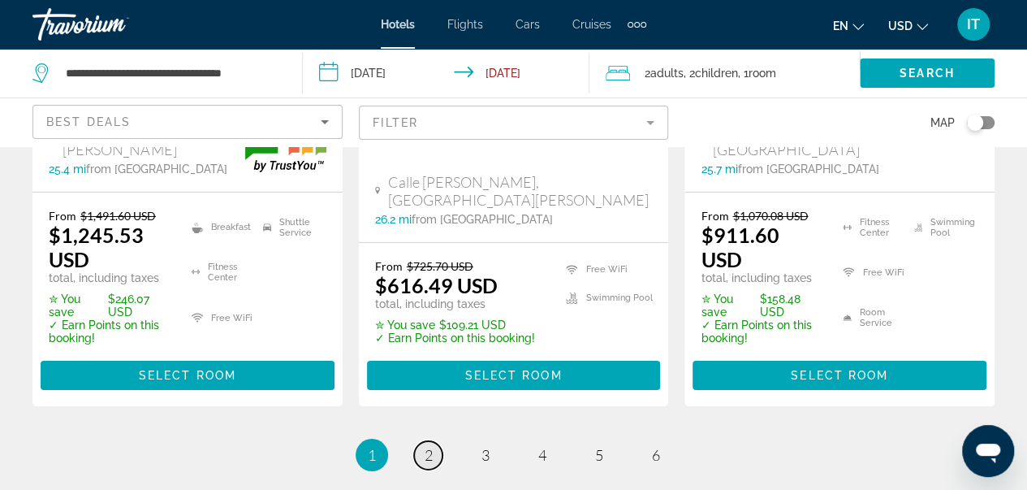
click at [426, 446] on span "2" at bounding box center [429, 455] width 8 height 18
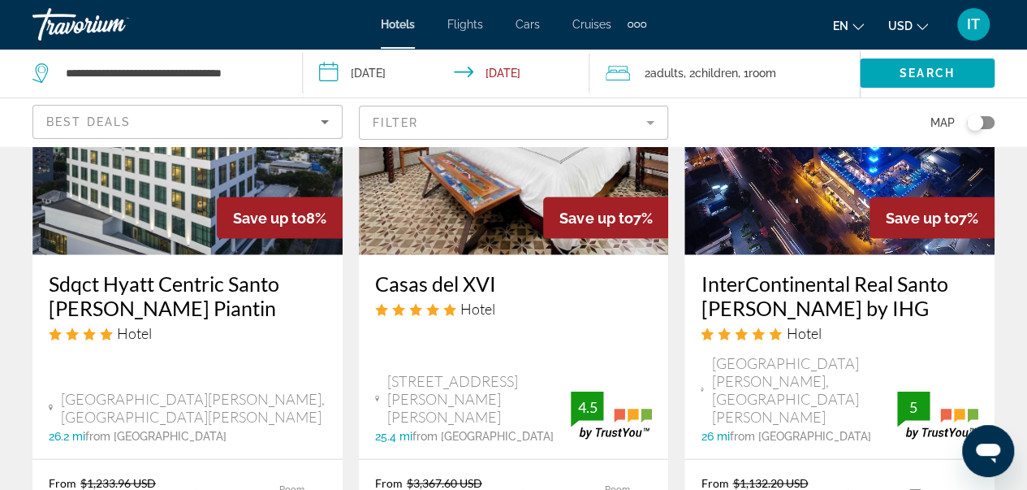
scroll to position [656, 0]
